Goal: Information Seeking & Learning: Learn about a topic

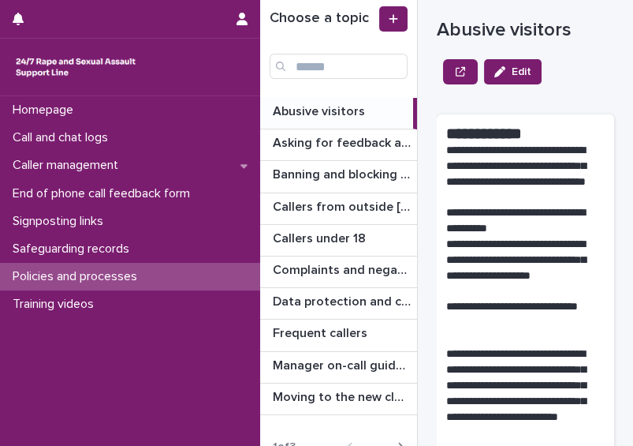
click at [345, 121] on div "Abusive visitors Abusive visitors" at bounding box center [336, 113] width 153 height 31
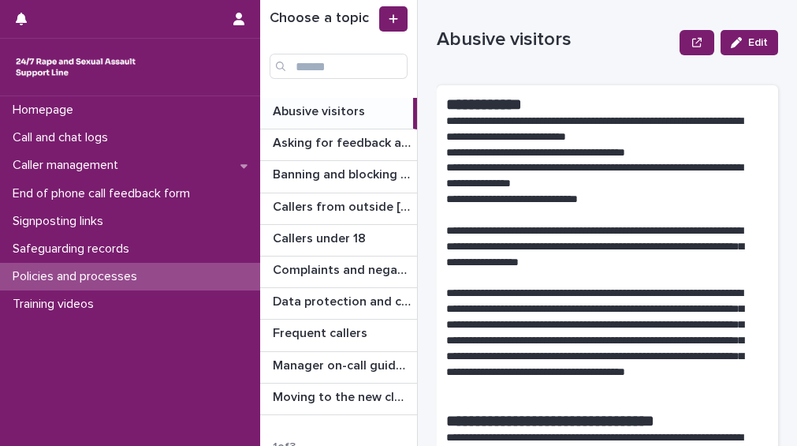
click at [369, 114] on p at bounding box center [340, 111] width 134 height 15
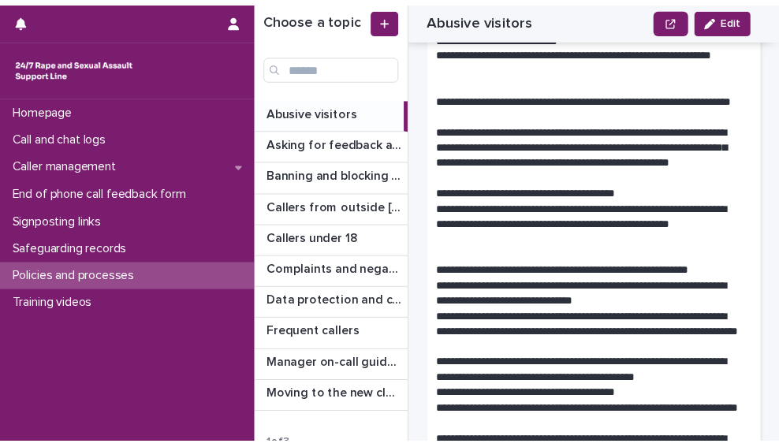
scroll to position [1435, 0]
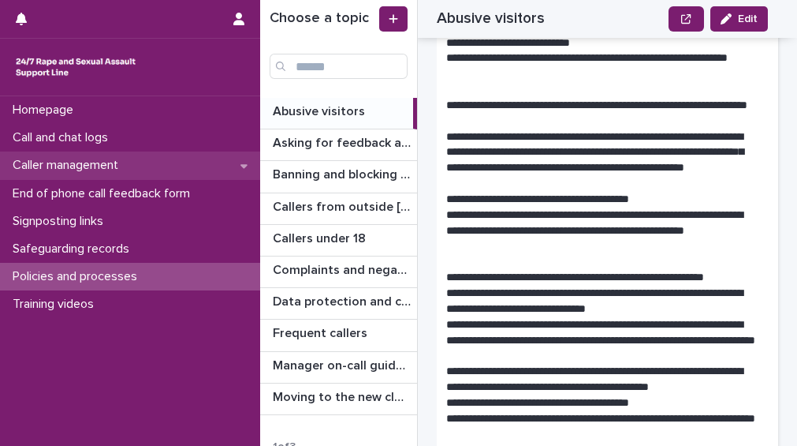
click at [187, 170] on div "Caller management" at bounding box center [130, 165] width 260 height 28
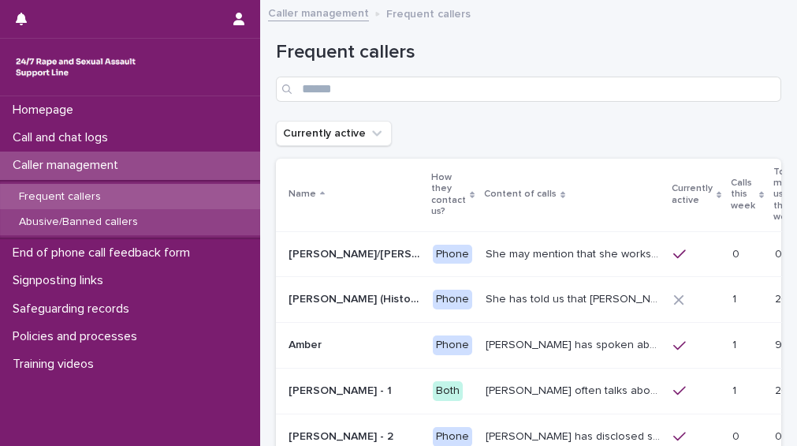
click at [162, 209] on div "Abusive/Banned callers" at bounding box center [130, 222] width 260 height 26
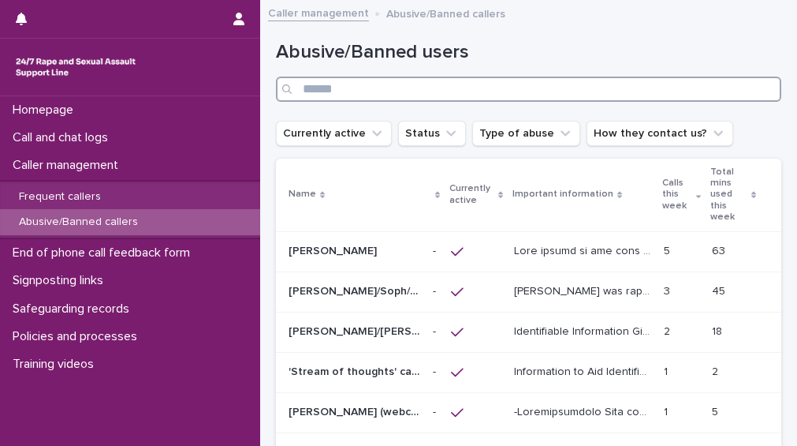
click at [370, 89] on input "Search" at bounding box center [529, 89] width 506 height 25
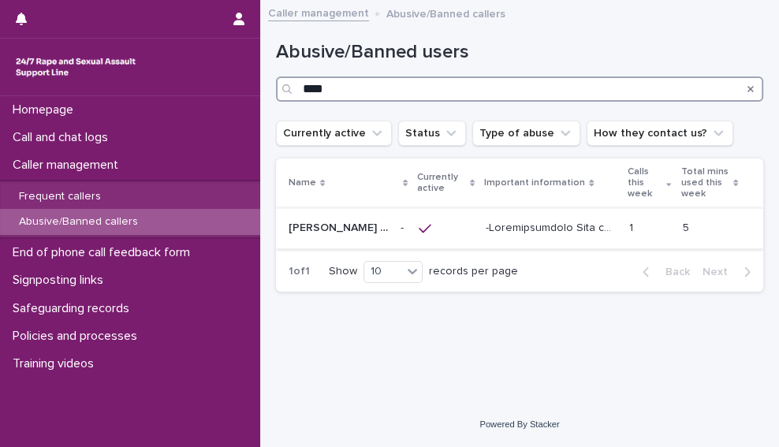
type input "****"
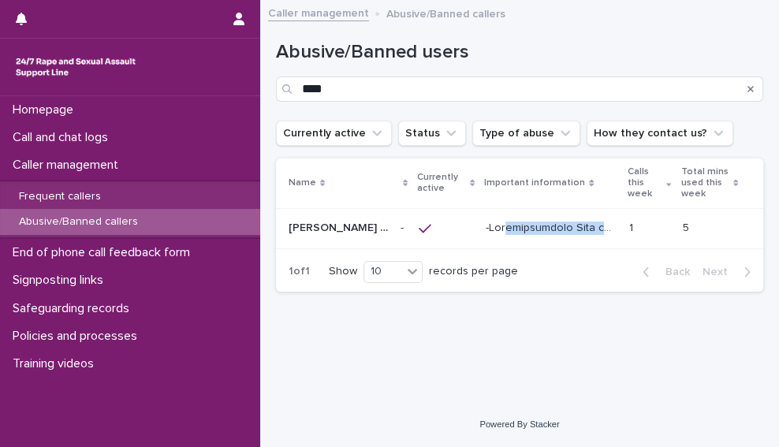
drag, startPoint x: 470, startPoint y: 220, endPoint x: 442, endPoint y: 220, distance: 27.6
click at [442, 220] on tr "[PERSON_NAME] (webchat) [PERSON_NAME] (webchat) - - 1 1 5 5" at bounding box center [519, 228] width 487 height 40
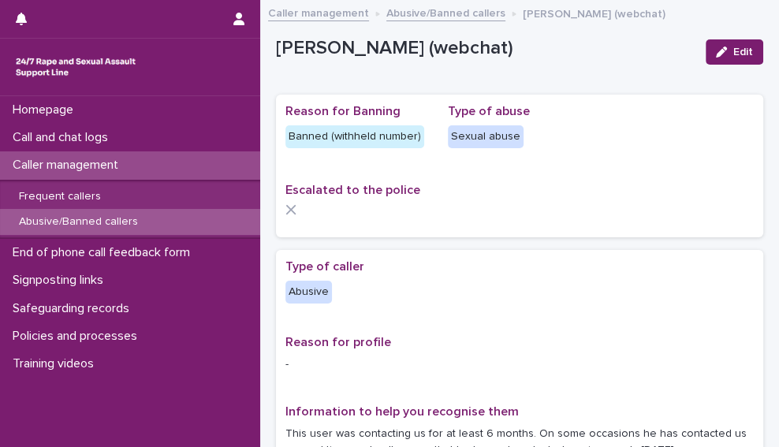
click at [147, 217] on div "Abusive/Banned callers" at bounding box center [130, 222] width 260 height 26
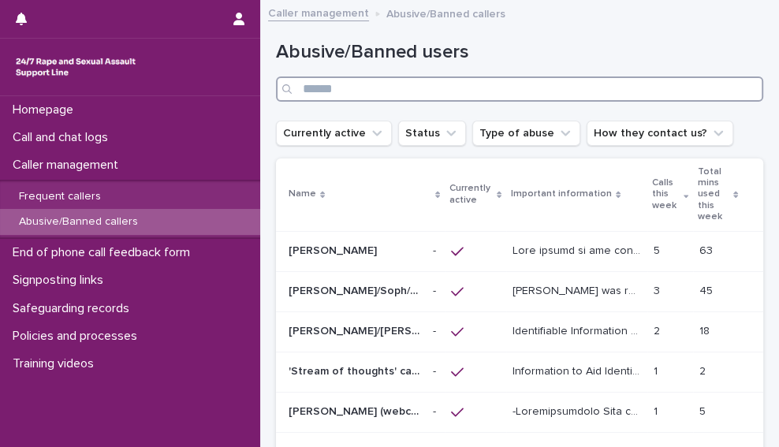
click at [335, 88] on input "Search" at bounding box center [519, 89] width 487 height 25
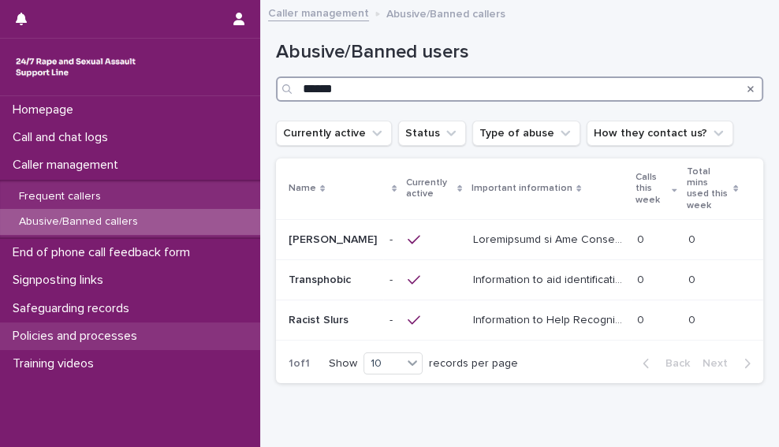
type input "******"
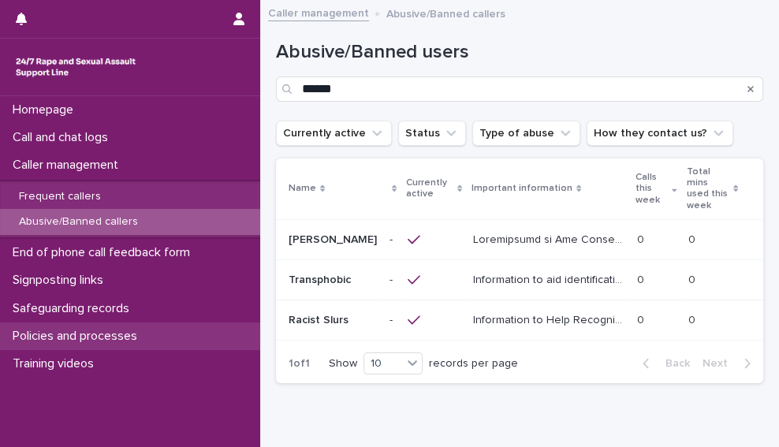
click at [153, 329] on div "Policies and processes" at bounding box center [130, 337] width 260 height 28
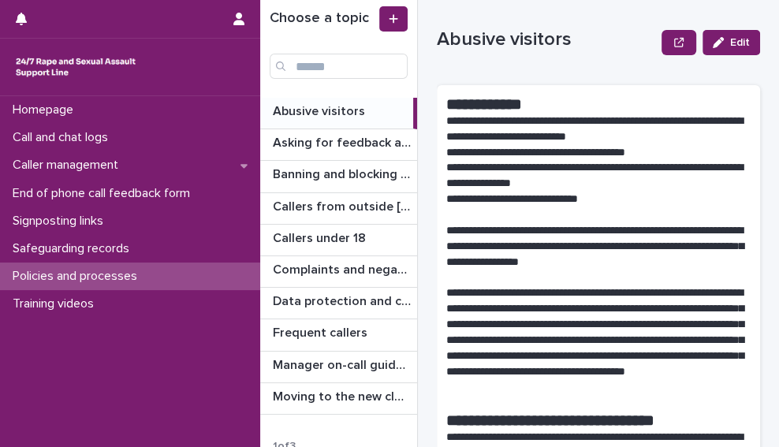
scroll to position [54, 0]
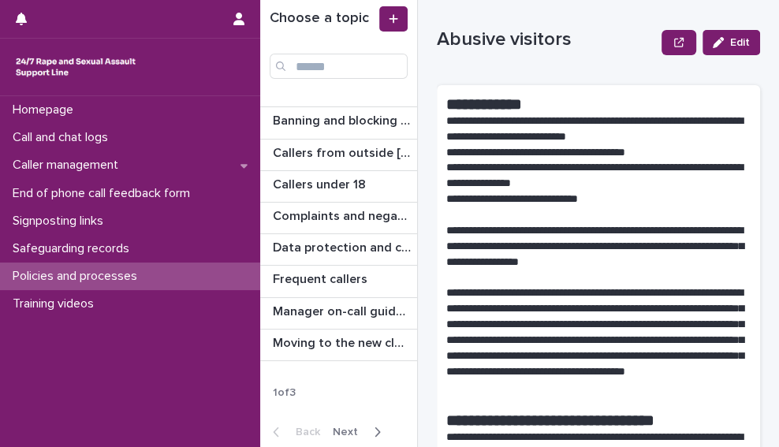
click at [352, 427] on span "Next" at bounding box center [350, 432] width 35 height 11
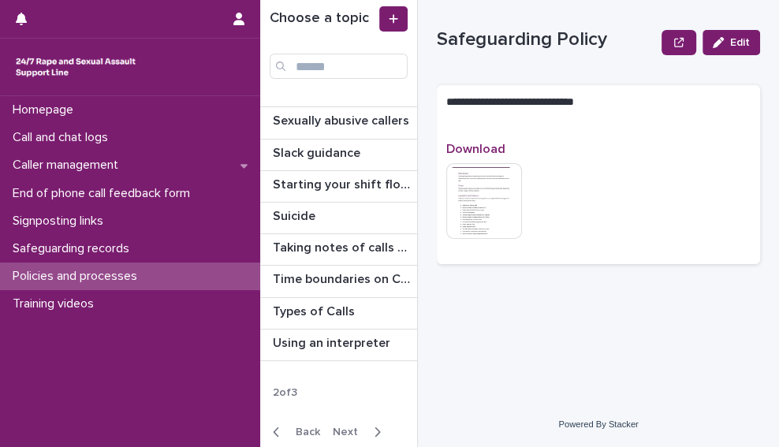
click at [352, 427] on span "Next" at bounding box center [350, 432] width 35 height 11
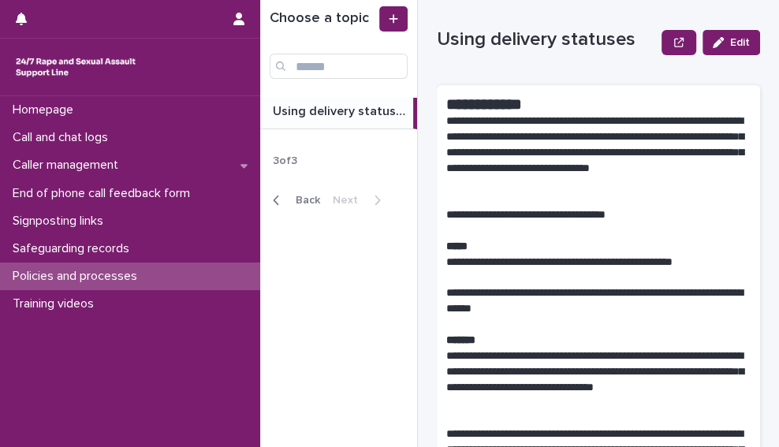
click at [315, 201] on span "Back" at bounding box center [303, 200] width 34 height 11
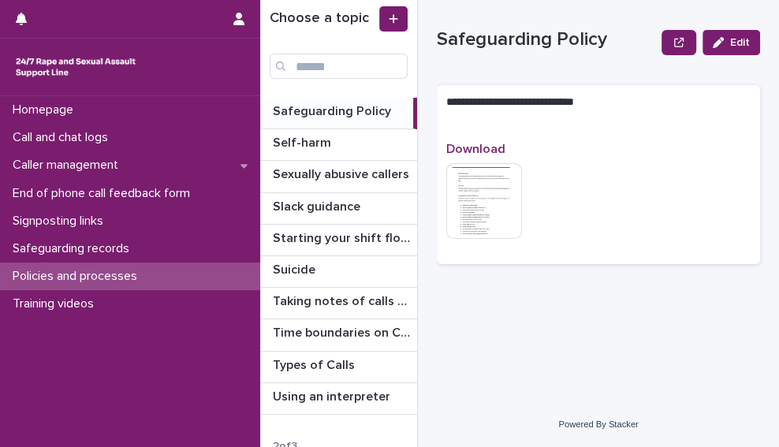
scroll to position [54, 0]
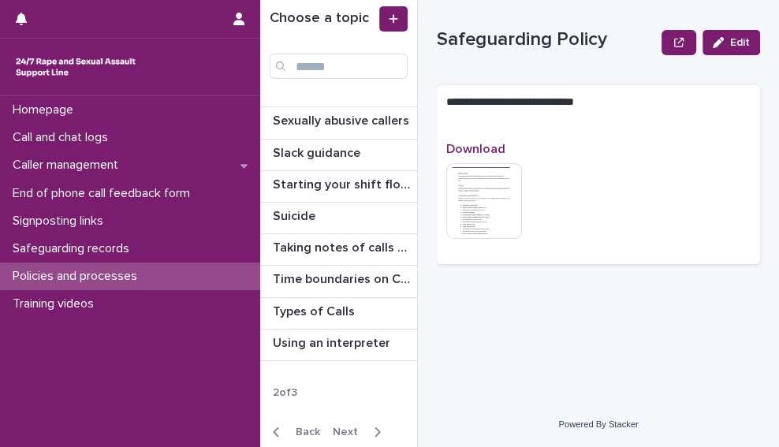
click at [308, 427] on span "Back" at bounding box center [303, 432] width 34 height 11
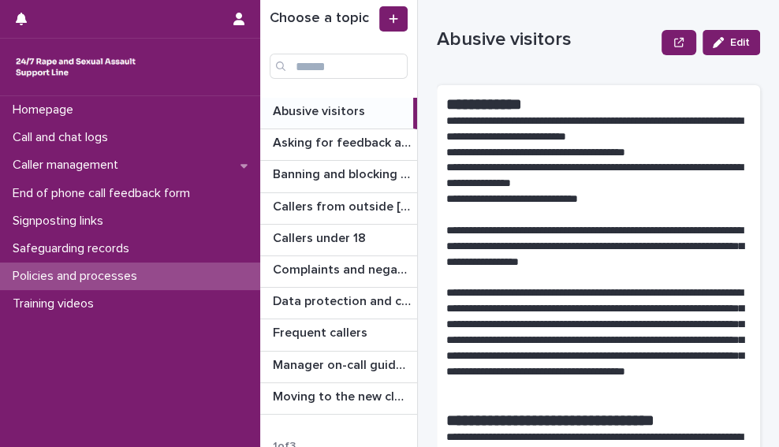
click at [372, 125] on div "Abusive visitors Abusive visitors" at bounding box center [336, 113] width 153 height 31
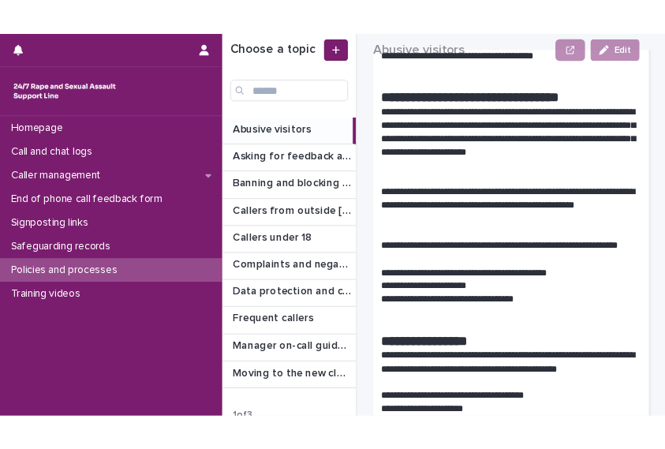
scroll to position [353, 0]
